Goal: Communication & Community: Answer question/provide support

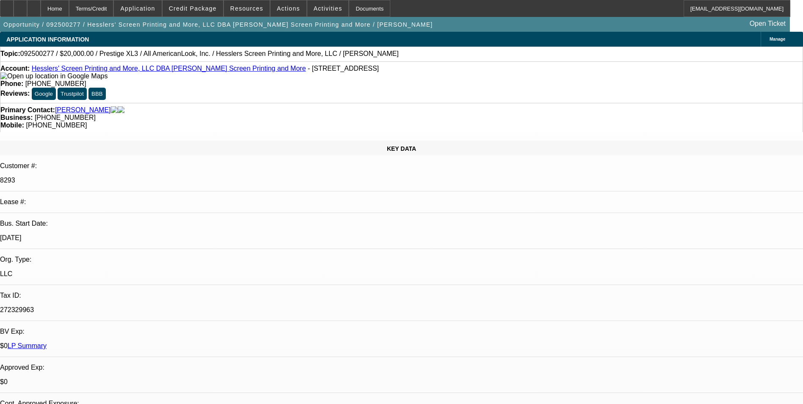
select select "0"
select select "2"
select select "0.1"
select select "0"
select select "2"
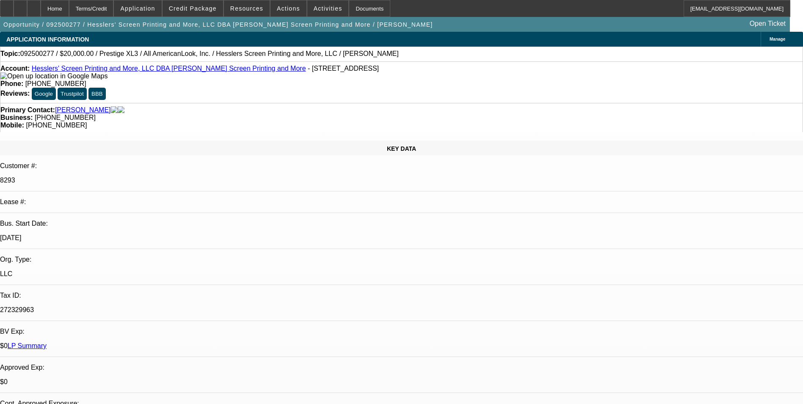
select select "0"
select select "1"
select select "2"
select select "4"
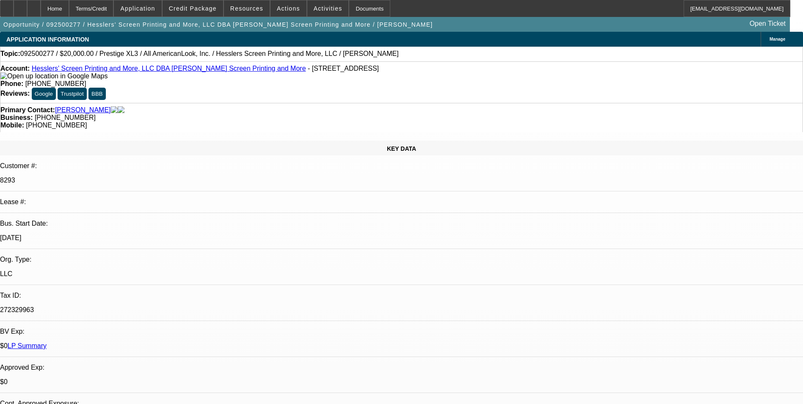
select select "2"
radio input "true"
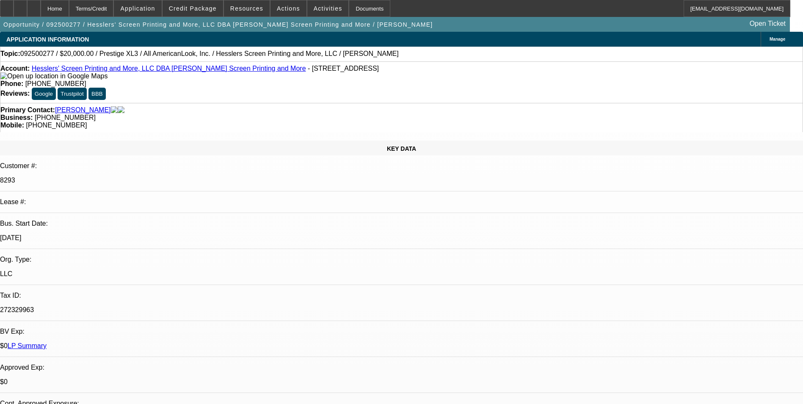
paste textarea "BFC9290-03 8293 Hi [PERSON_NAME] Lease addendum. Work up attached. Revising pay…"
drag, startPoint x: 604, startPoint y: 157, endPoint x: 581, endPoint y: 155, distance: 23.0
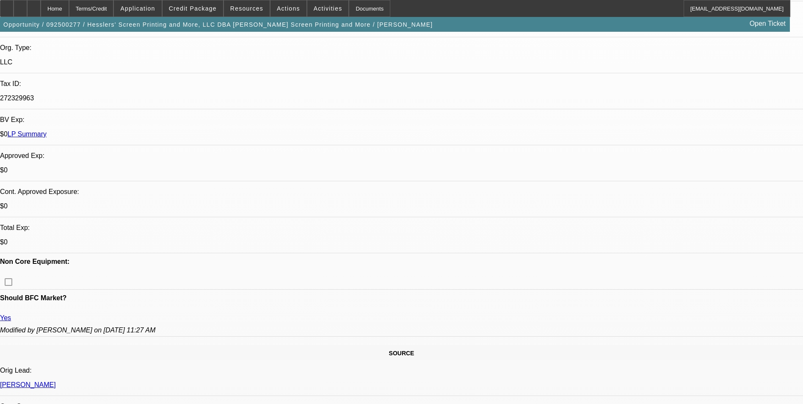
scroll to position [102, 0]
drag, startPoint x: 658, startPoint y: 155, endPoint x: 553, endPoint y: 150, distance: 104.7
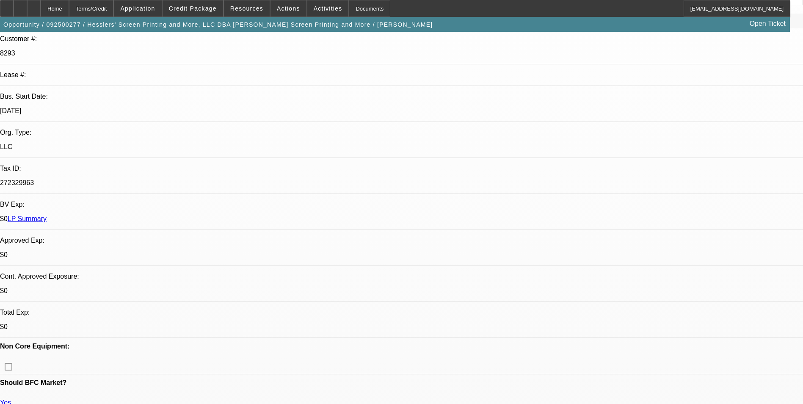
scroll to position [0, 0]
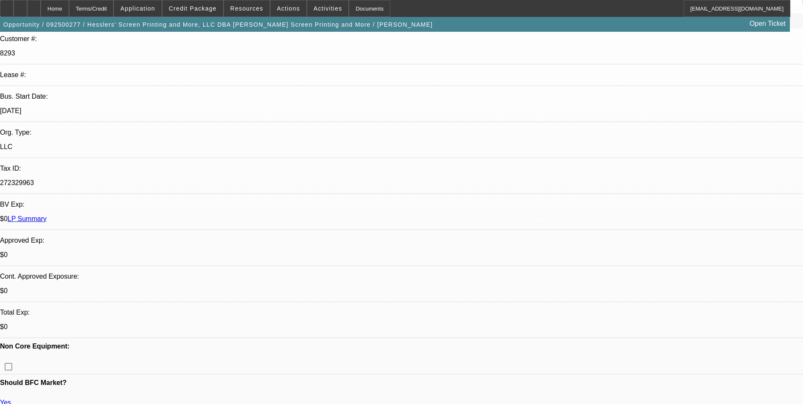
scroll to position [2, 0]
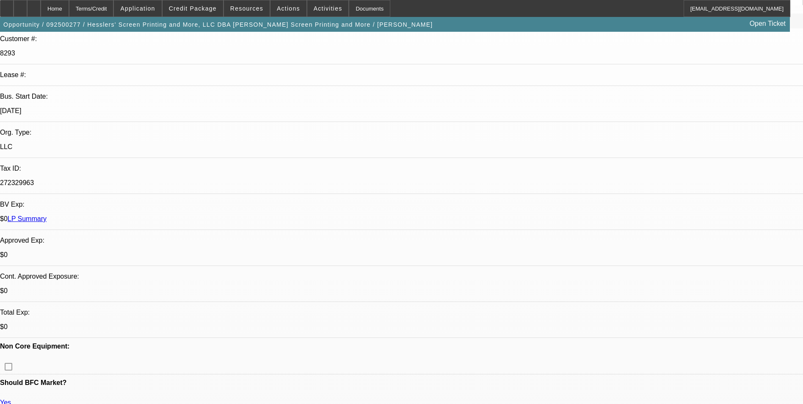
drag, startPoint x: 621, startPoint y: 147, endPoint x: 589, endPoint y: 144, distance: 31.8
drag, startPoint x: 731, startPoint y: 146, endPoint x: 667, endPoint y: 141, distance: 64.5
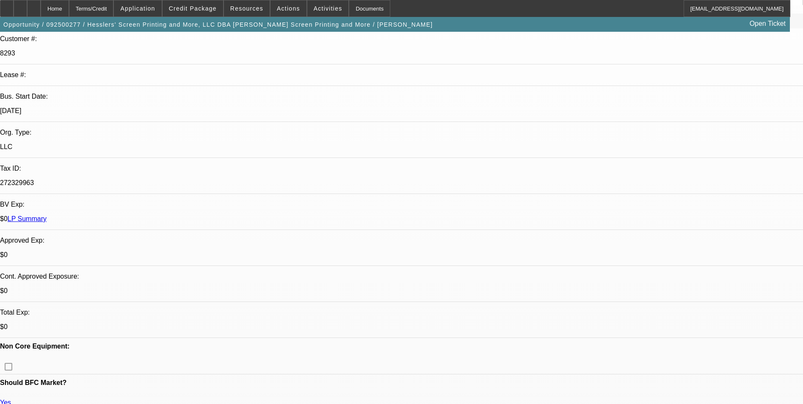
drag, startPoint x: 764, startPoint y: 157, endPoint x: 651, endPoint y: 156, distance: 113.5
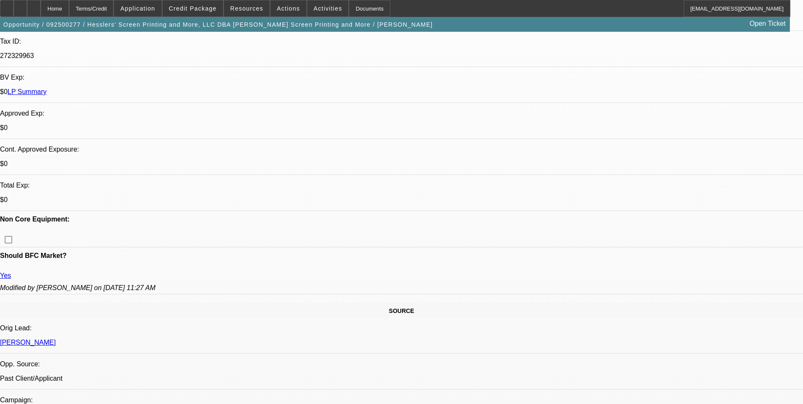
drag, startPoint x: 640, startPoint y: 156, endPoint x: 553, endPoint y: 151, distance: 86.5
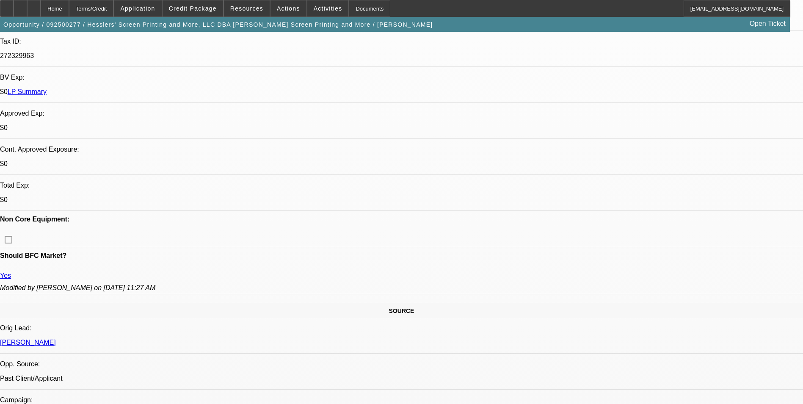
type textarea "Payment history- current to 90 slow/ 01; 02- normal lease completion/ 03- Adden…"
radio input "true"
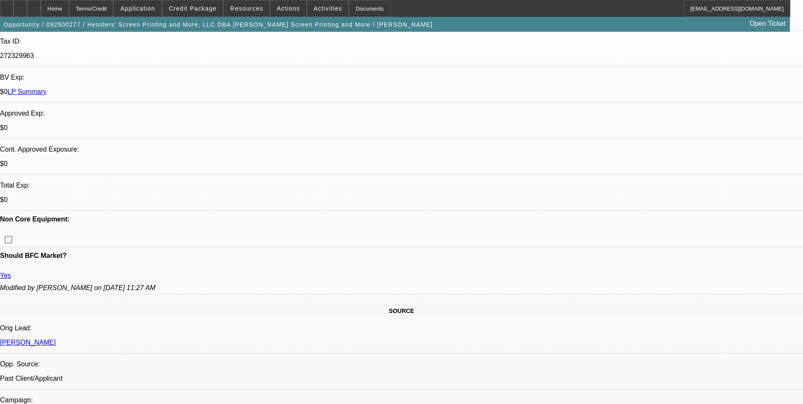
scroll to position [0, 0]
drag, startPoint x: 757, startPoint y: 158, endPoint x: 539, endPoint y: 137, distance: 219.6
drag, startPoint x: 578, startPoint y: 147, endPoint x: 554, endPoint y: 144, distance: 24.3
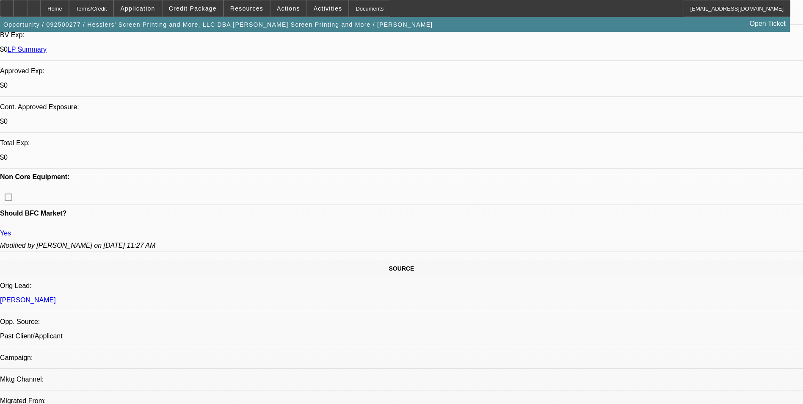
type textarea "Overall account payment history- current to 90 slow/ 01; 02- normal lease compl…"
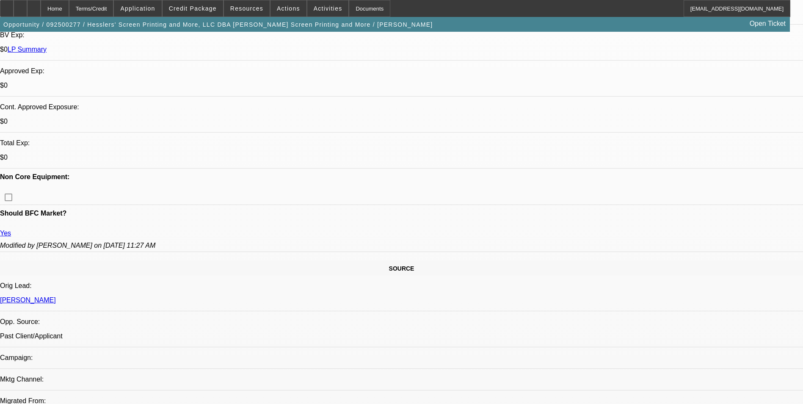
radio input "false"
radio input "true"
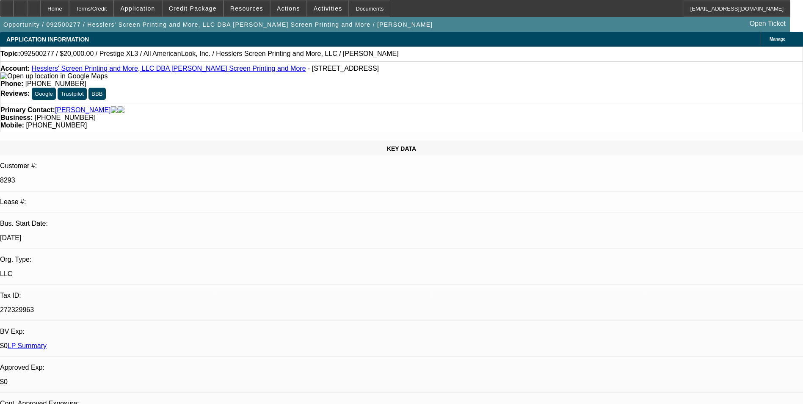
select select "0"
select select "2"
select select "0.1"
select select "0"
select select "2"
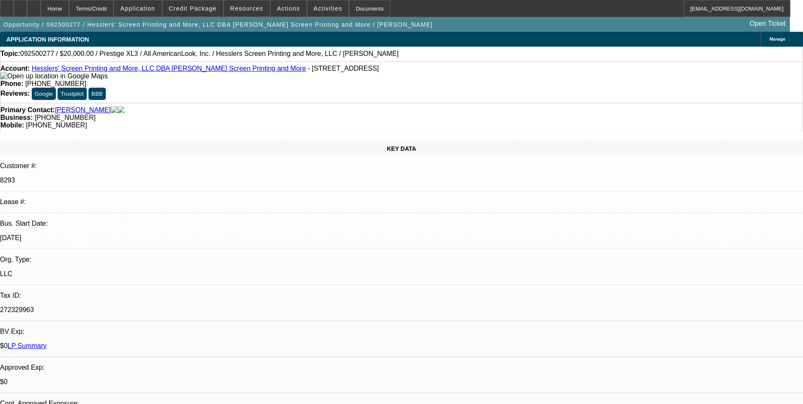
select select "0"
select select "1"
select select "2"
select select "4"
select select "1"
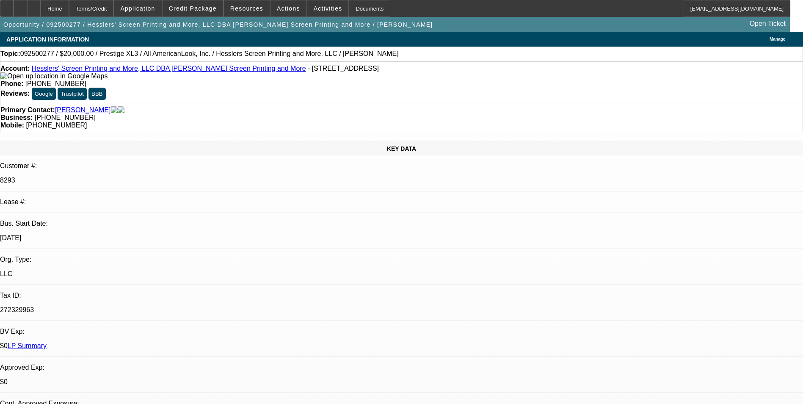
select select "2"
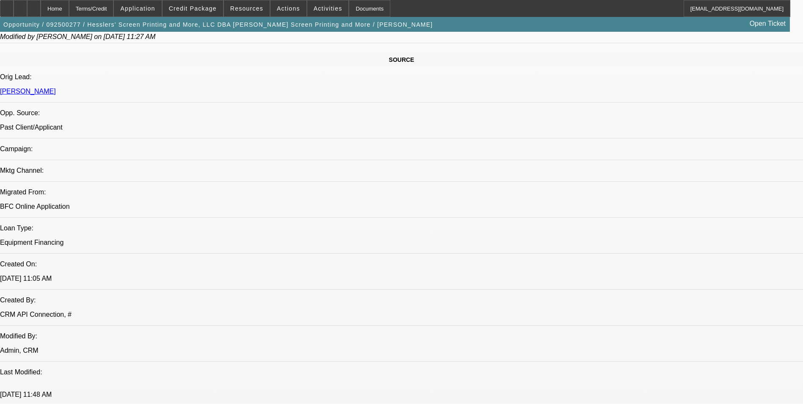
scroll to position [508, 0]
